Goal: Find specific page/section

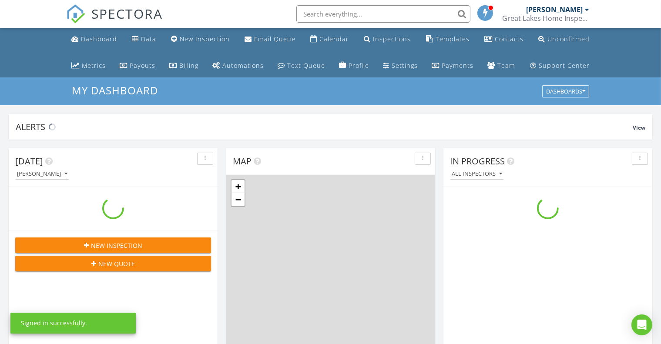
click at [371, 17] on input "text" at bounding box center [383, 13] width 174 height 17
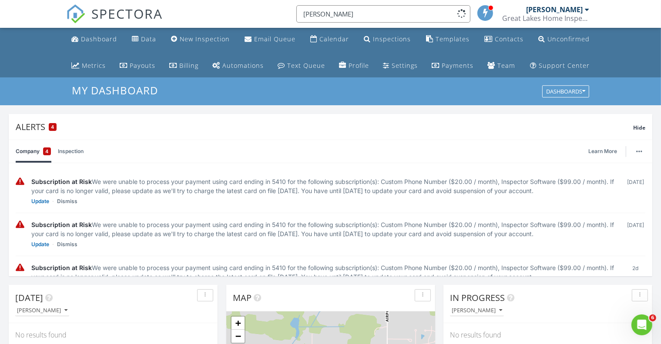
type input "hoyt"
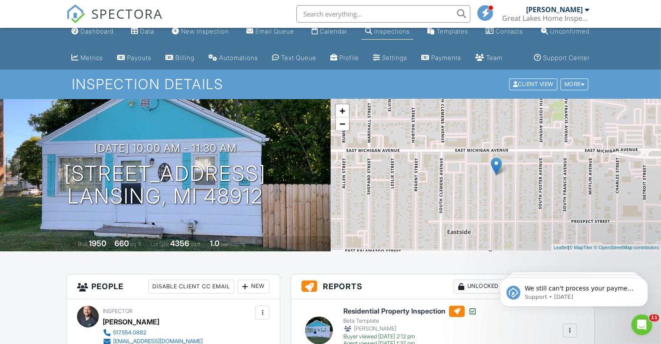
scroll to position [5, 0]
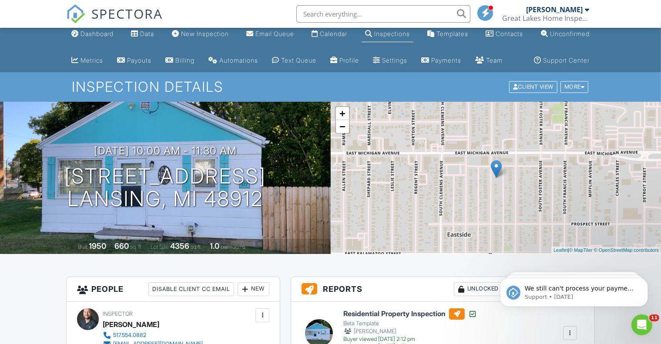
click at [334, 94] on h1 "Inspection Details" at bounding box center [331, 86] width 518 height 15
